Goal: Transaction & Acquisition: Purchase product/service

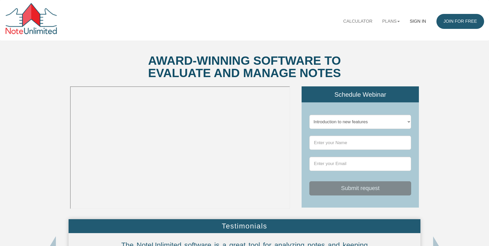
click at [416, 21] on link "Sign in" at bounding box center [418, 21] width 26 height 15
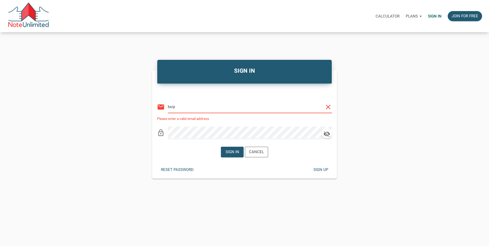
type input "[EMAIL_ADDRESS][DOMAIN_NAME]"
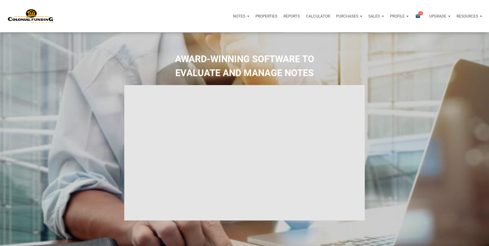
select select
type input "Introduction to new features"
select select
click at [352, 14] on p "Purchases" at bounding box center [344, 16] width 22 height 5
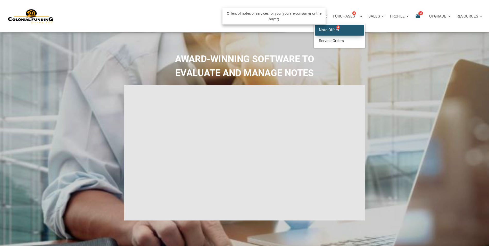
click at [328, 30] on link "Note Offers 4" at bounding box center [339, 30] width 49 height 11
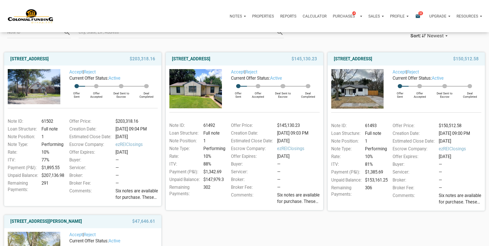
scroll to position [52, 0]
click at [462, 14] on p "Resources" at bounding box center [468, 16] width 22 height 5
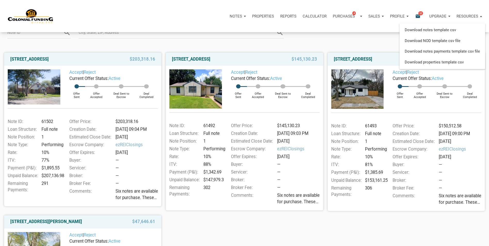
click at [399, 15] on p "Profile" at bounding box center [397, 16] width 15 height 5
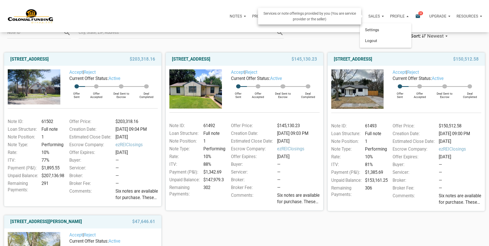
click at [379, 16] on p "Sales" at bounding box center [375, 16] width 12 height 5
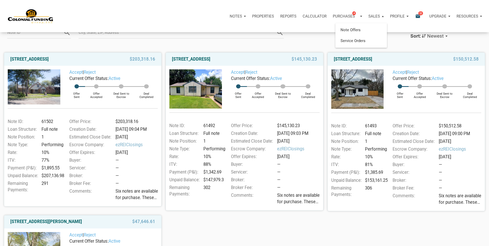
click at [290, 16] on p "Reports" at bounding box center [288, 16] width 16 height 5
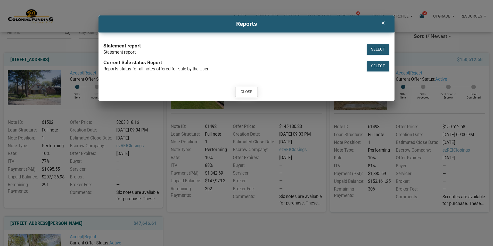
click at [253, 91] on div "Close" at bounding box center [247, 92] width 22 height 10
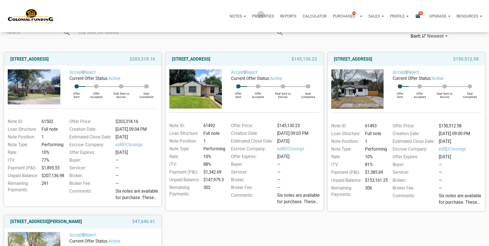
click at [261, 15] on p "Properties" at bounding box center [263, 16] width 22 height 5
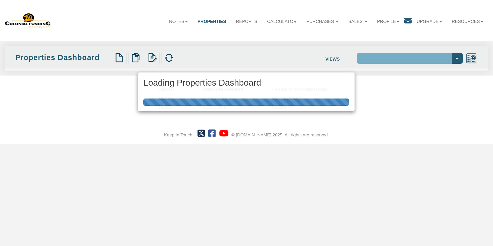
select select "138"
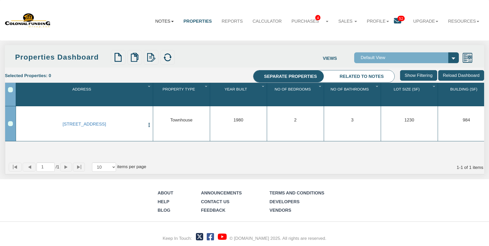
click at [154, 20] on link "Notes" at bounding box center [164, 21] width 28 height 15
click at [140, 34] on link "Dashboard" at bounding box center [150, 35] width 57 height 9
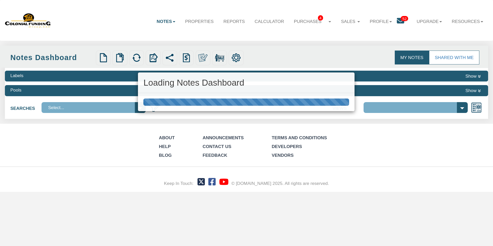
select select "316"
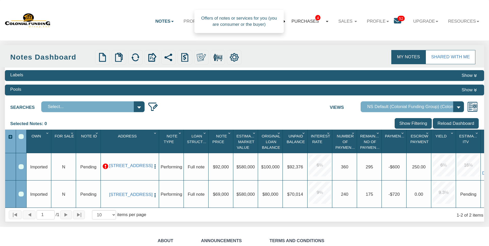
click at [302, 22] on link "Purchases 4" at bounding box center [310, 21] width 47 height 15
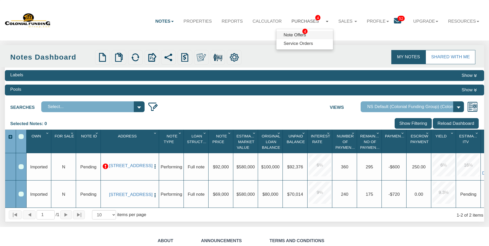
click at [287, 35] on link "Note Offers 4" at bounding box center [305, 35] width 57 height 9
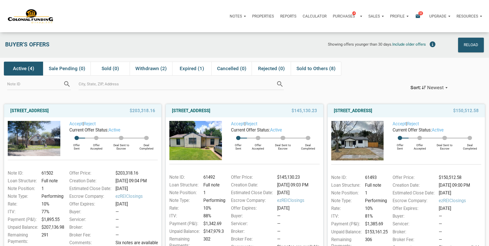
click at [259, 16] on p "Properties" at bounding box center [263, 16] width 22 height 5
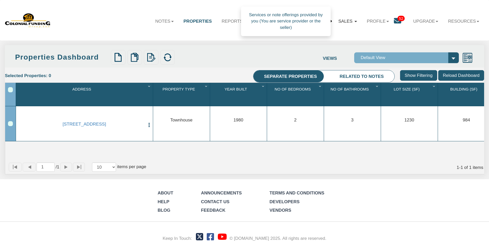
click at [338, 21] on link "Sales" at bounding box center [348, 21] width 29 height 15
click at [372, 21] on link "Profile" at bounding box center [378, 21] width 32 height 15
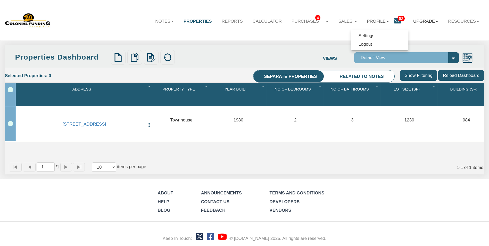
click at [431, 21] on link "Upgrade" at bounding box center [426, 21] width 35 height 15
click at [458, 22] on link "Resources" at bounding box center [463, 21] width 41 height 15
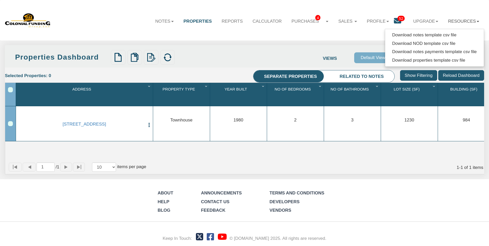
click at [319, 40] on nav "Menu Notes Dashboard Transactions Properties Reports Calculator 4 4 Service Ord…" at bounding box center [244, 20] width 489 height 40
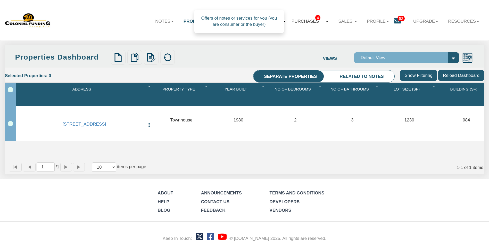
click at [302, 20] on link "Purchases 4" at bounding box center [310, 21] width 47 height 15
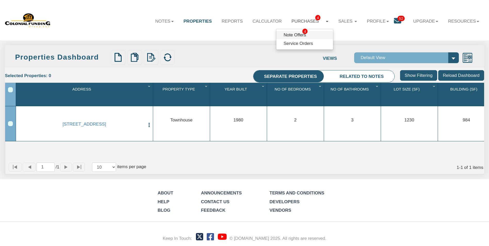
click at [289, 35] on link "Note Offers 4" at bounding box center [305, 35] width 57 height 9
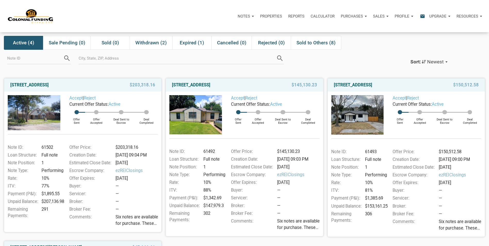
scroll to position [52, 0]
